Goal: Subscribe to service/newsletter

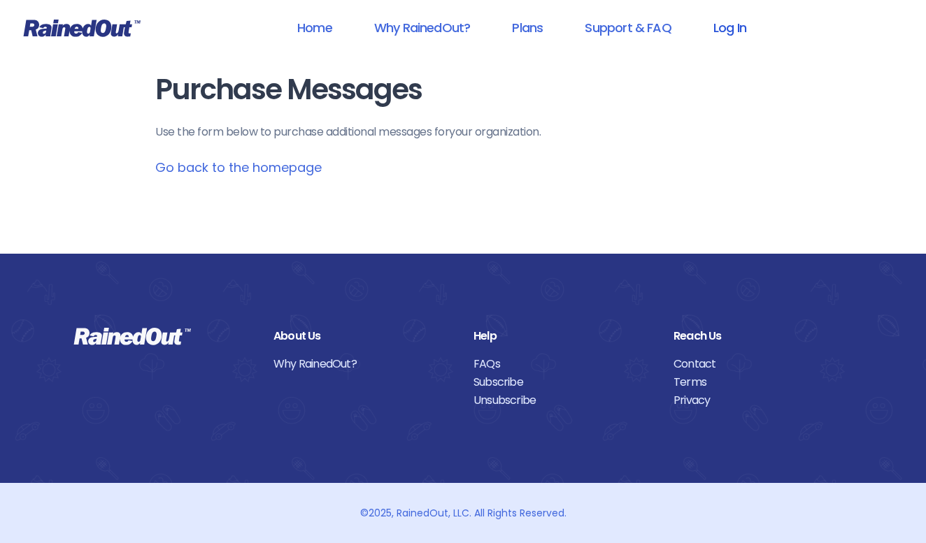
click at [725, 27] on link "Log In" at bounding box center [729, 27] width 69 height 31
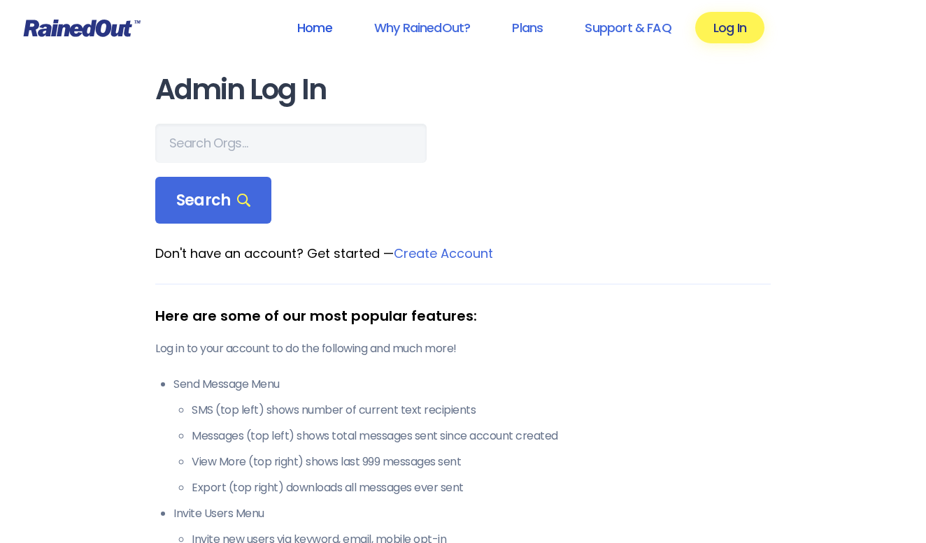
click at [306, 32] on link "Home" at bounding box center [314, 27] width 71 height 31
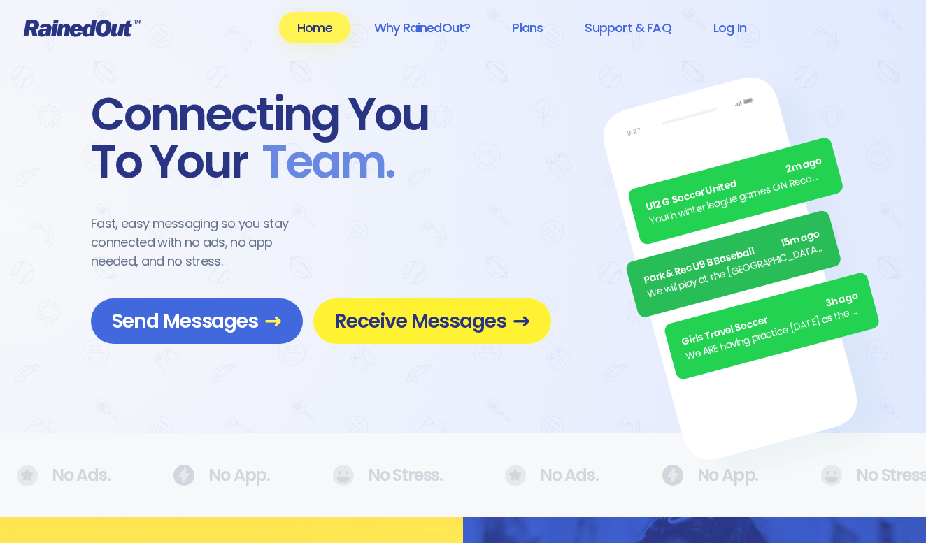
click at [420, 324] on span "Receive Messages" at bounding box center [432, 321] width 196 height 24
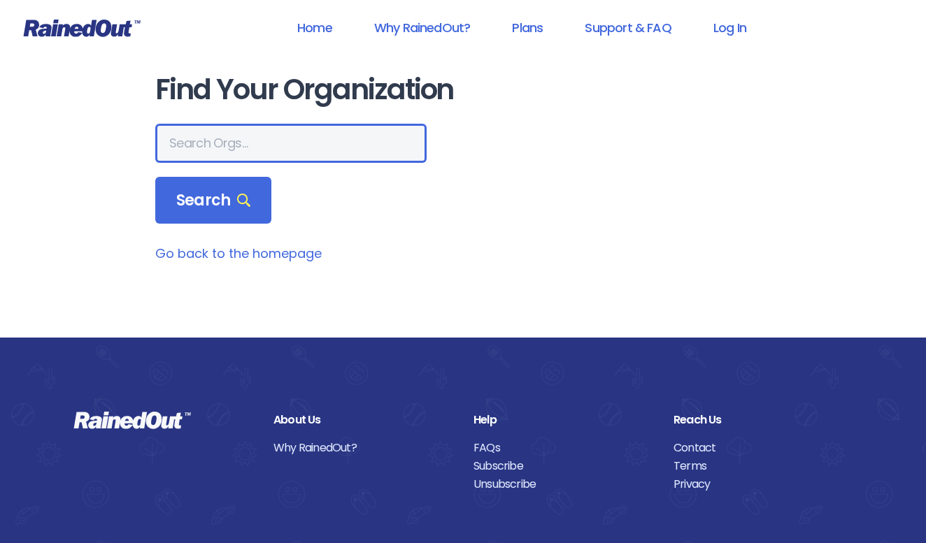
click at [284, 136] on input "text" at bounding box center [290, 143] width 271 height 39
type input "city of poway"
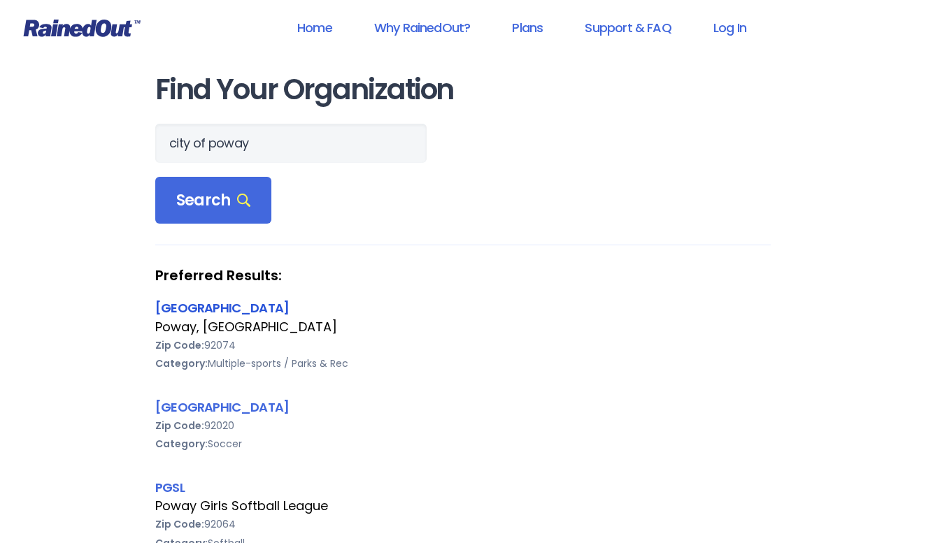
click at [183, 308] on link "[GEOGRAPHIC_DATA]" at bounding box center [222, 307] width 134 height 17
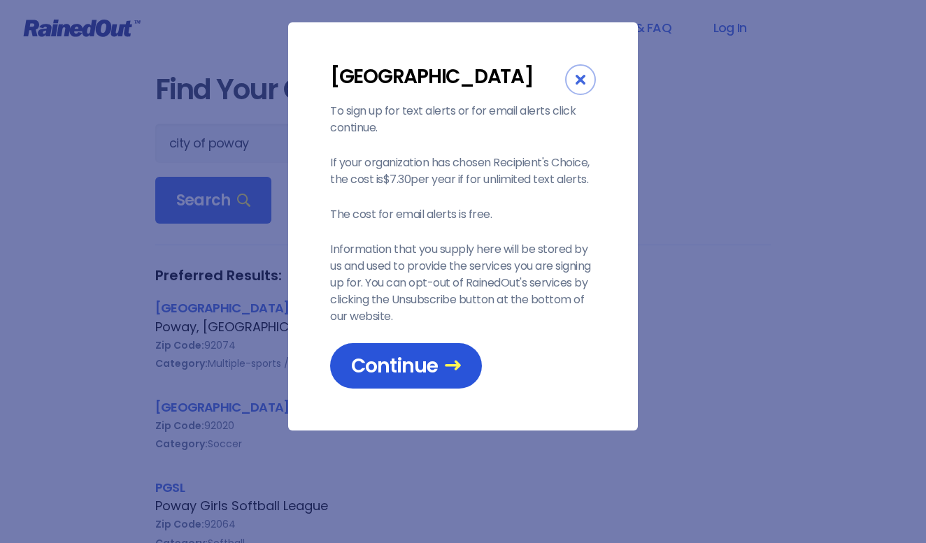
click at [422, 373] on span "Continue" at bounding box center [406, 366] width 110 height 24
